Goal: Information Seeking & Learning: Find specific fact

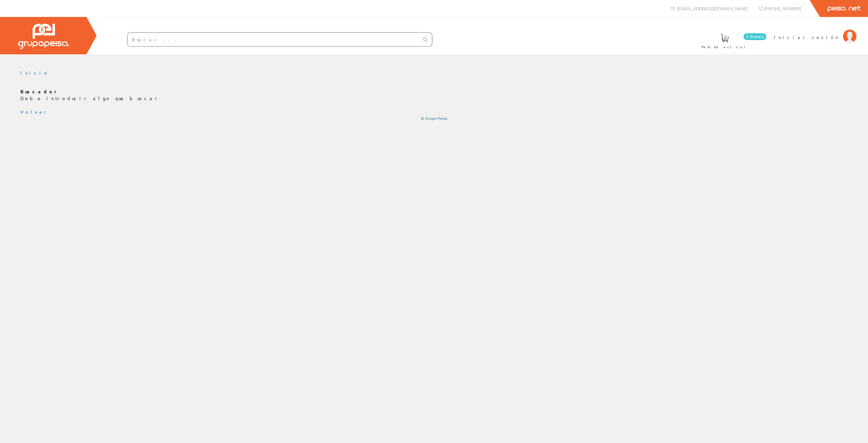
click at [212, 41] on input "text" at bounding box center [273, 40] width 291 height 14
paste input "A9DF4632"
type input "A9DF4632"
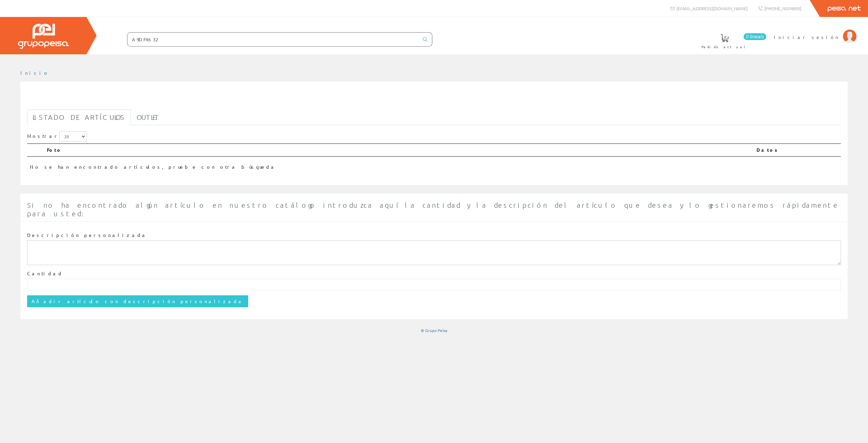
click at [212, 41] on input "A9DF4632" at bounding box center [273, 40] width 291 height 14
